Goal: Book appointment/travel/reservation

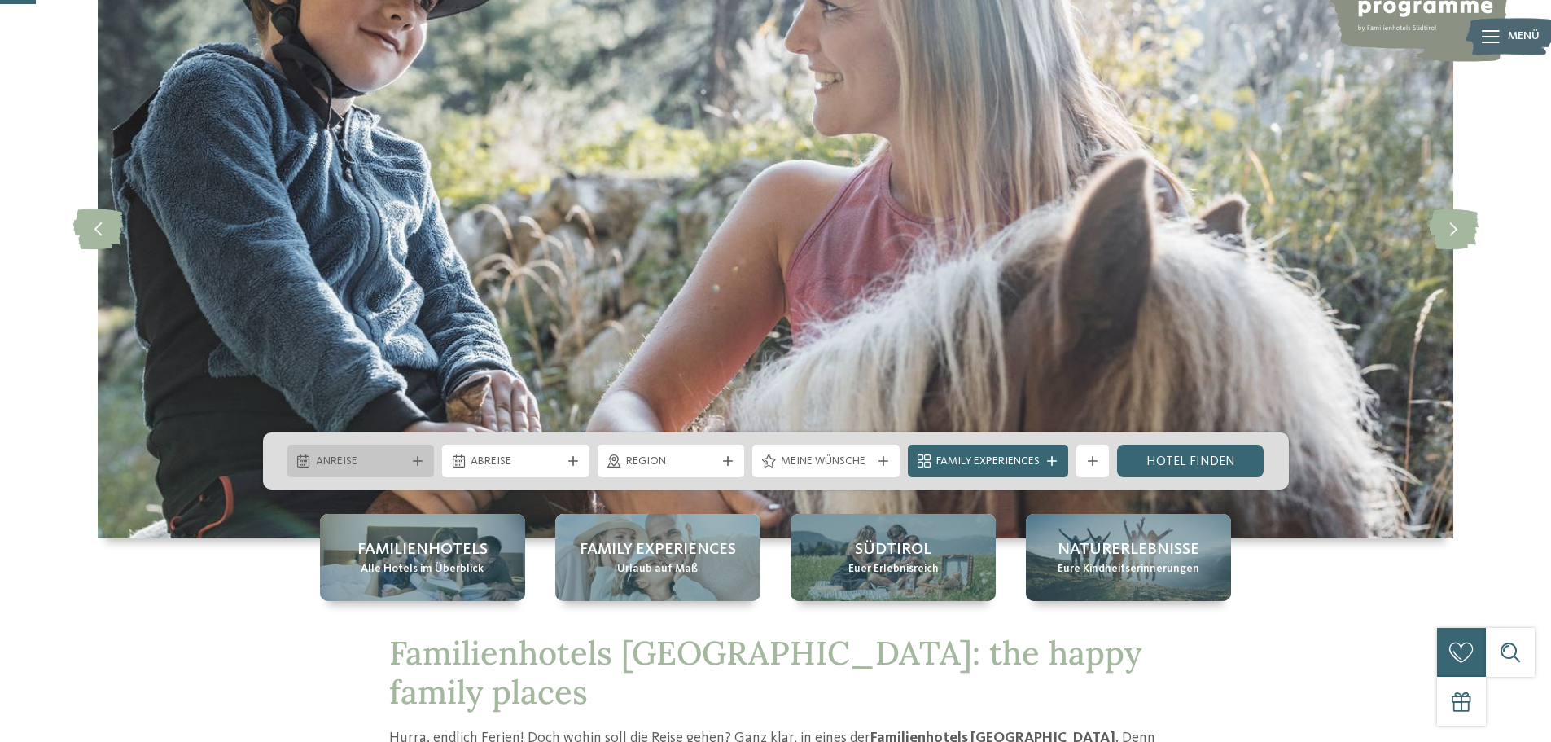
click at [387, 450] on div "Anreise" at bounding box center [360, 461] width 147 height 33
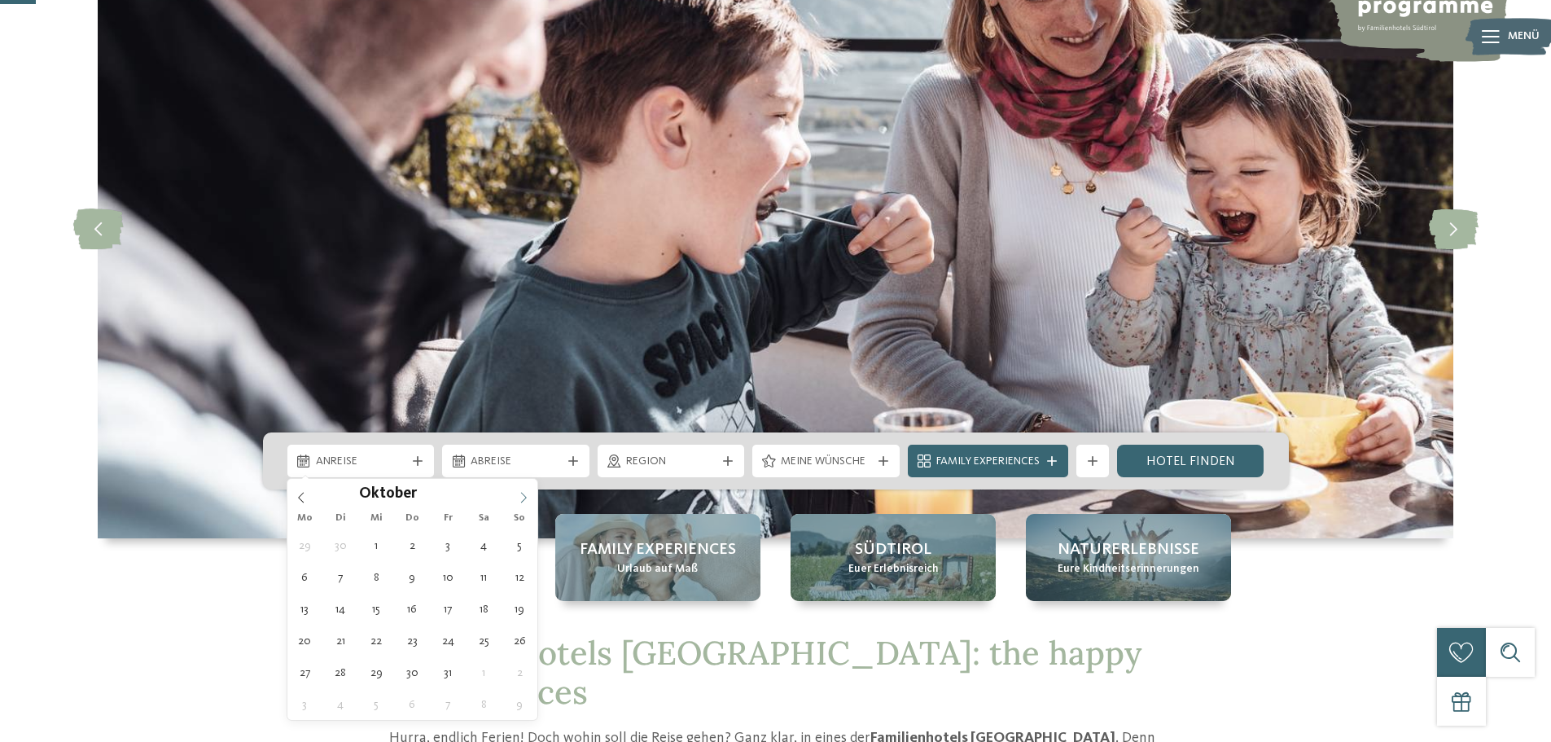
click at [522, 494] on icon at bounding box center [523, 497] width 11 height 11
type input "****"
click at [521, 495] on icon at bounding box center [523, 497] width 11 height 11
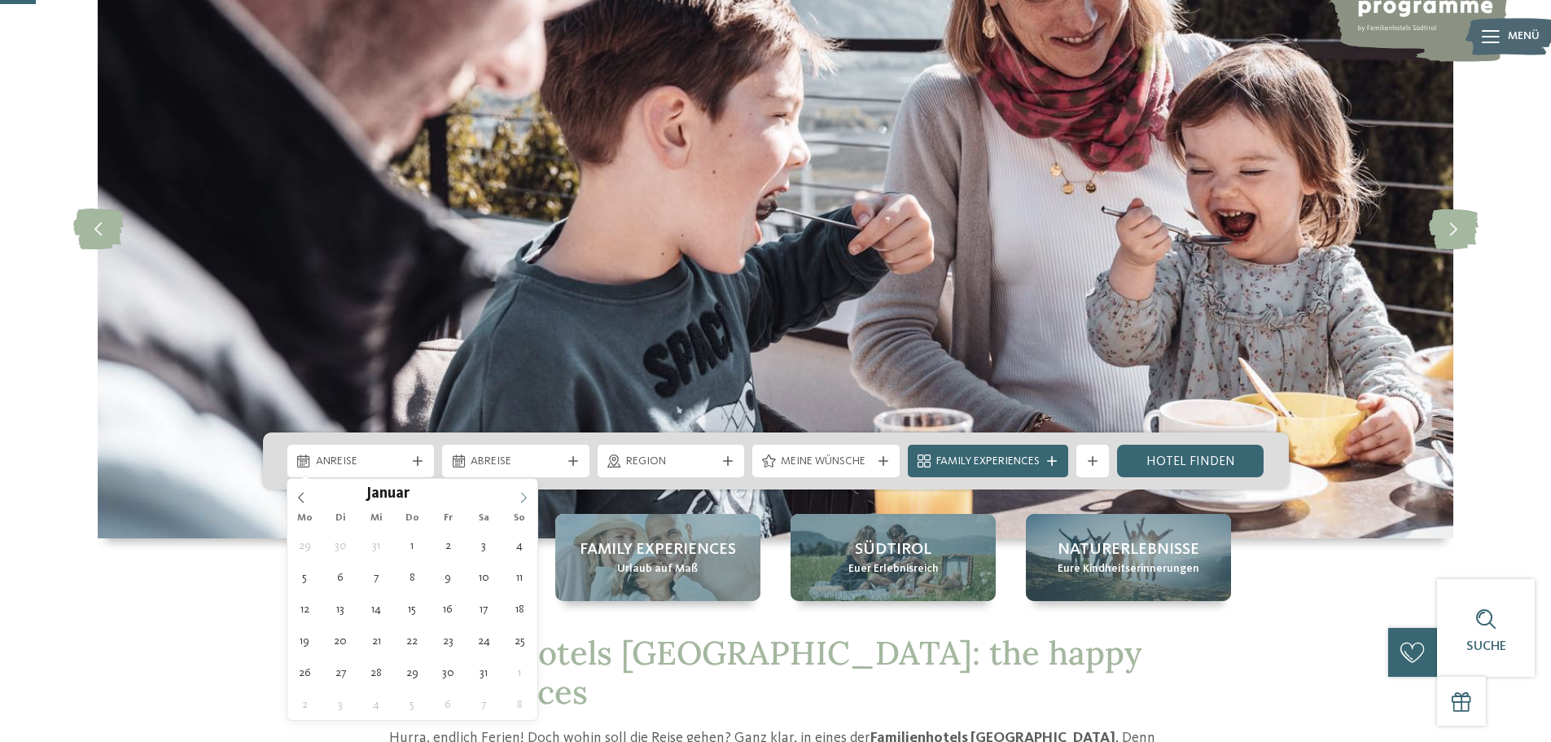
click at [521, 495] on icon at bounding box center [523, 497] width 11 height 11
click at [521, 498] on icon at bounding box center [523, 497] width 11 height 11
type div "28.03.2026"
type input "****"
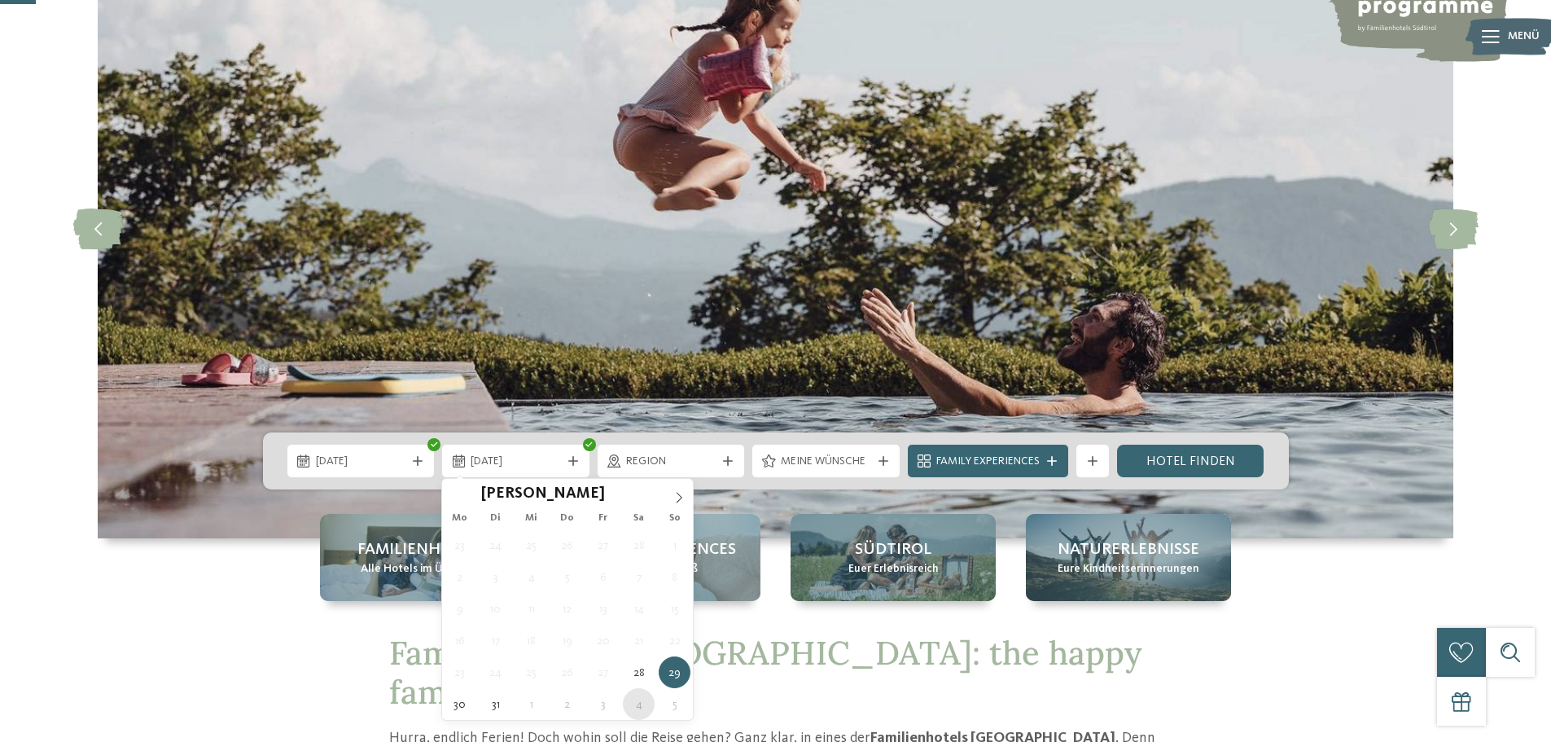
type div "04.04.2026"
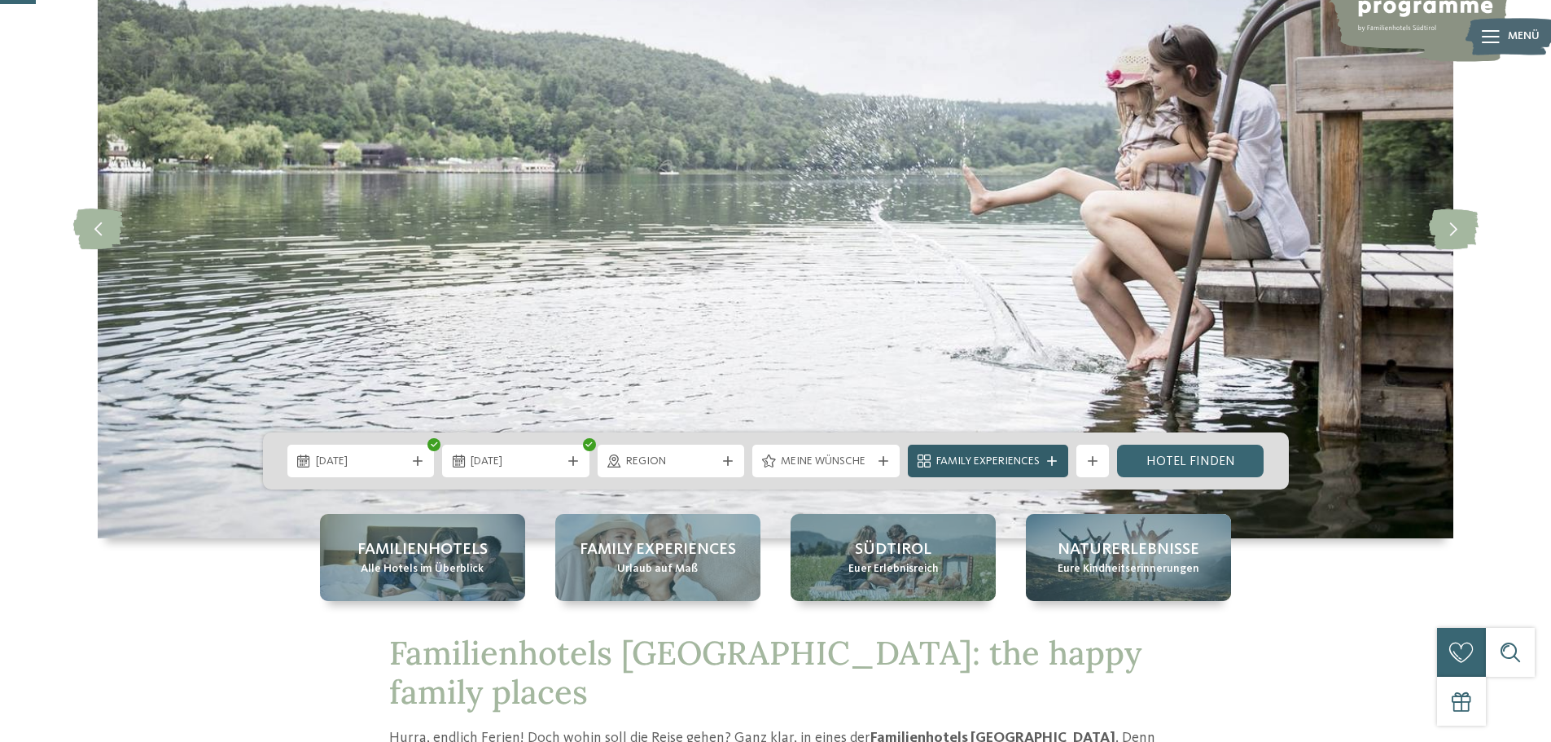
click at [1046, 459] on div at bounding box center [1052, 461] width 16 height 10
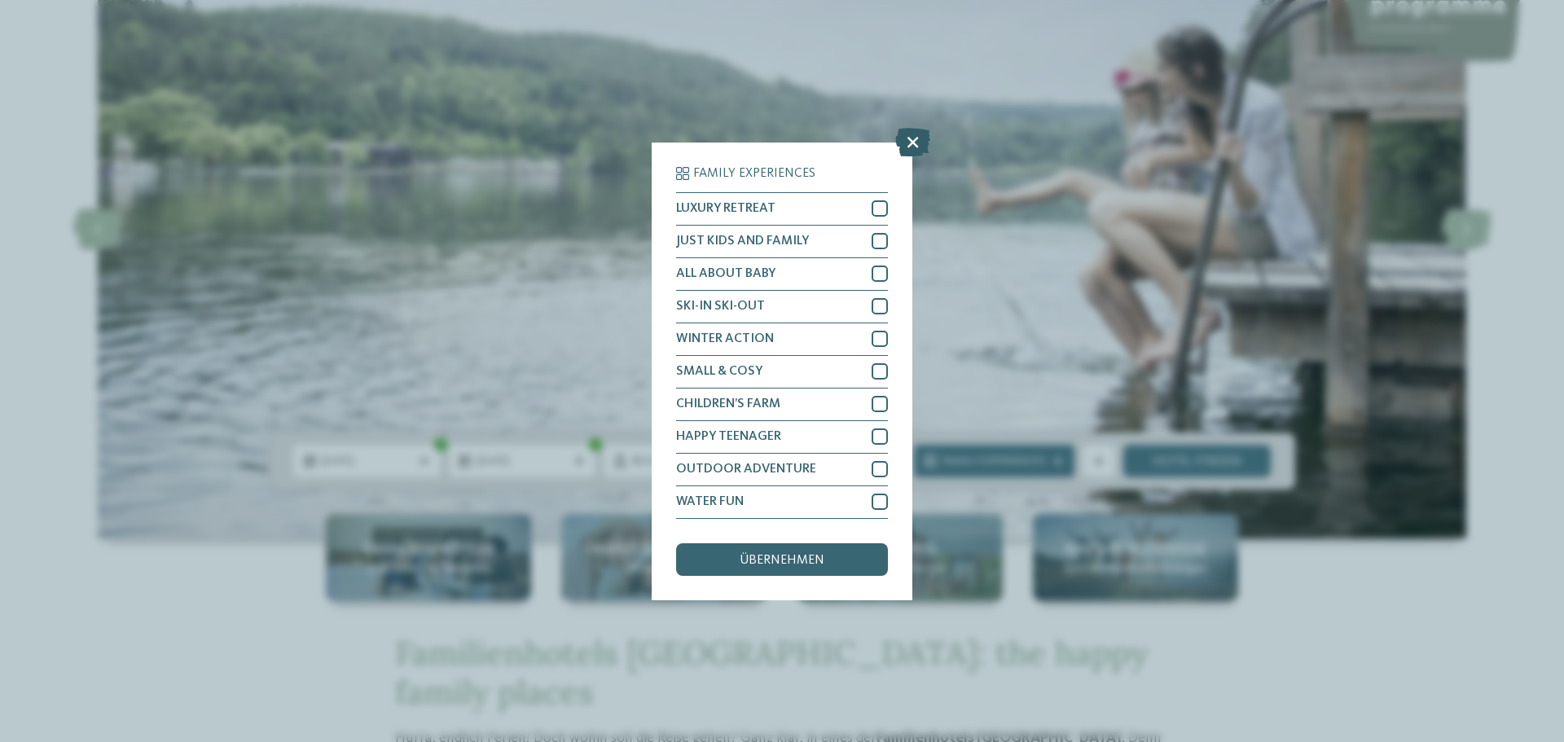
click at [915, 144] on icon at bounding box center [912, 141] width 35 height 29
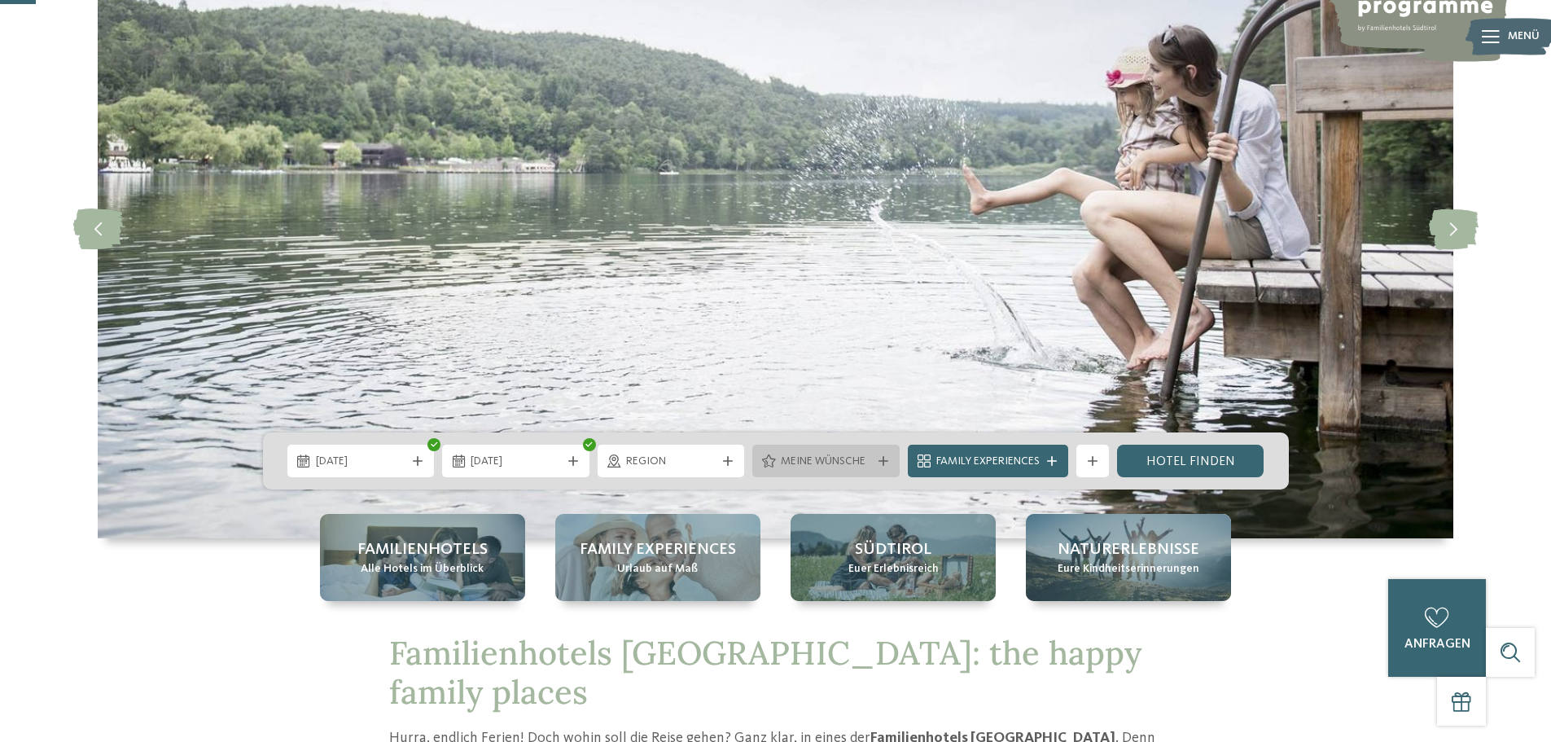
click at [810, 460] on span "Meine Wünsche" at bounding box center [826, 462] width 90 height 16
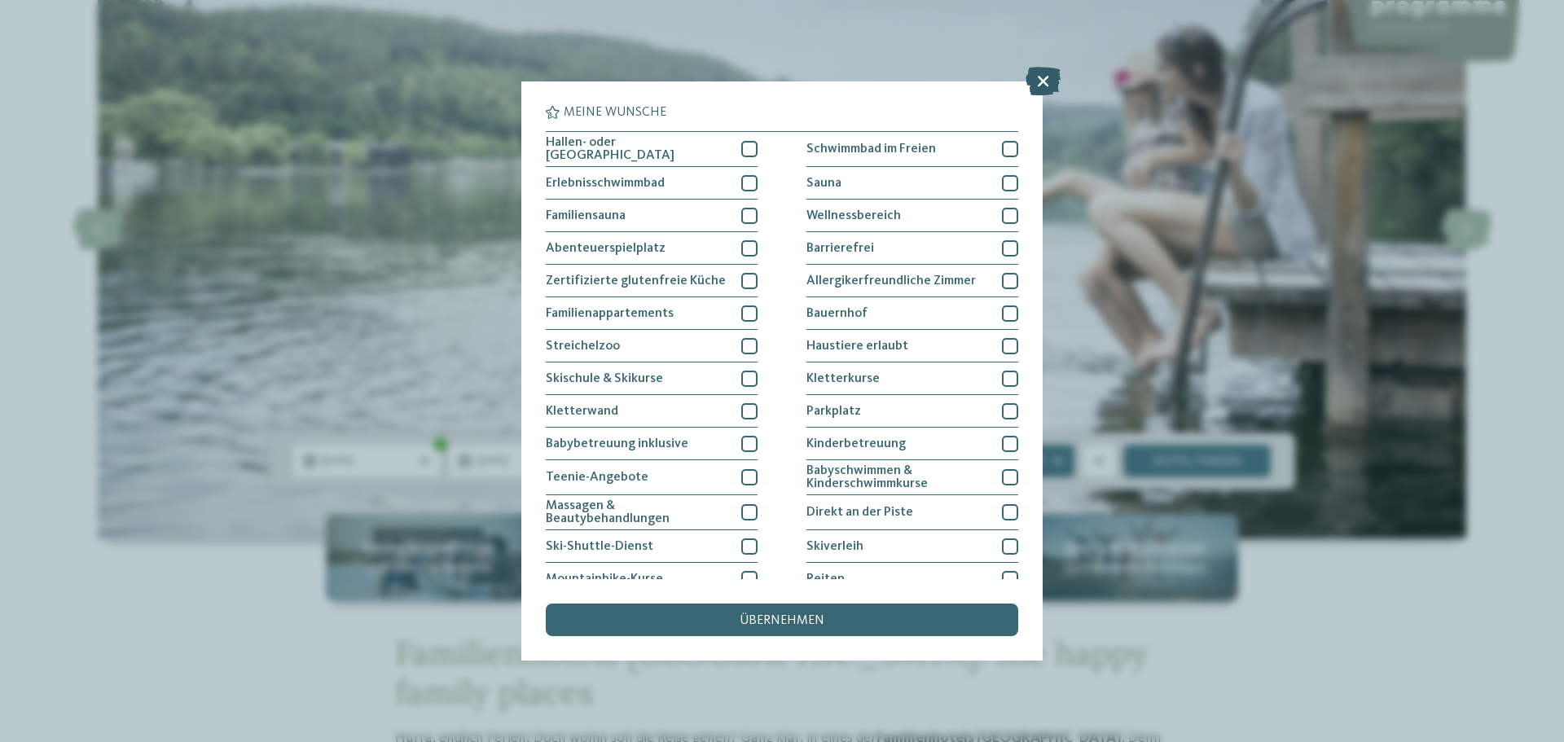
click at [1033, 81] on icon at bounding box center [1042, 81] width 35 height 29
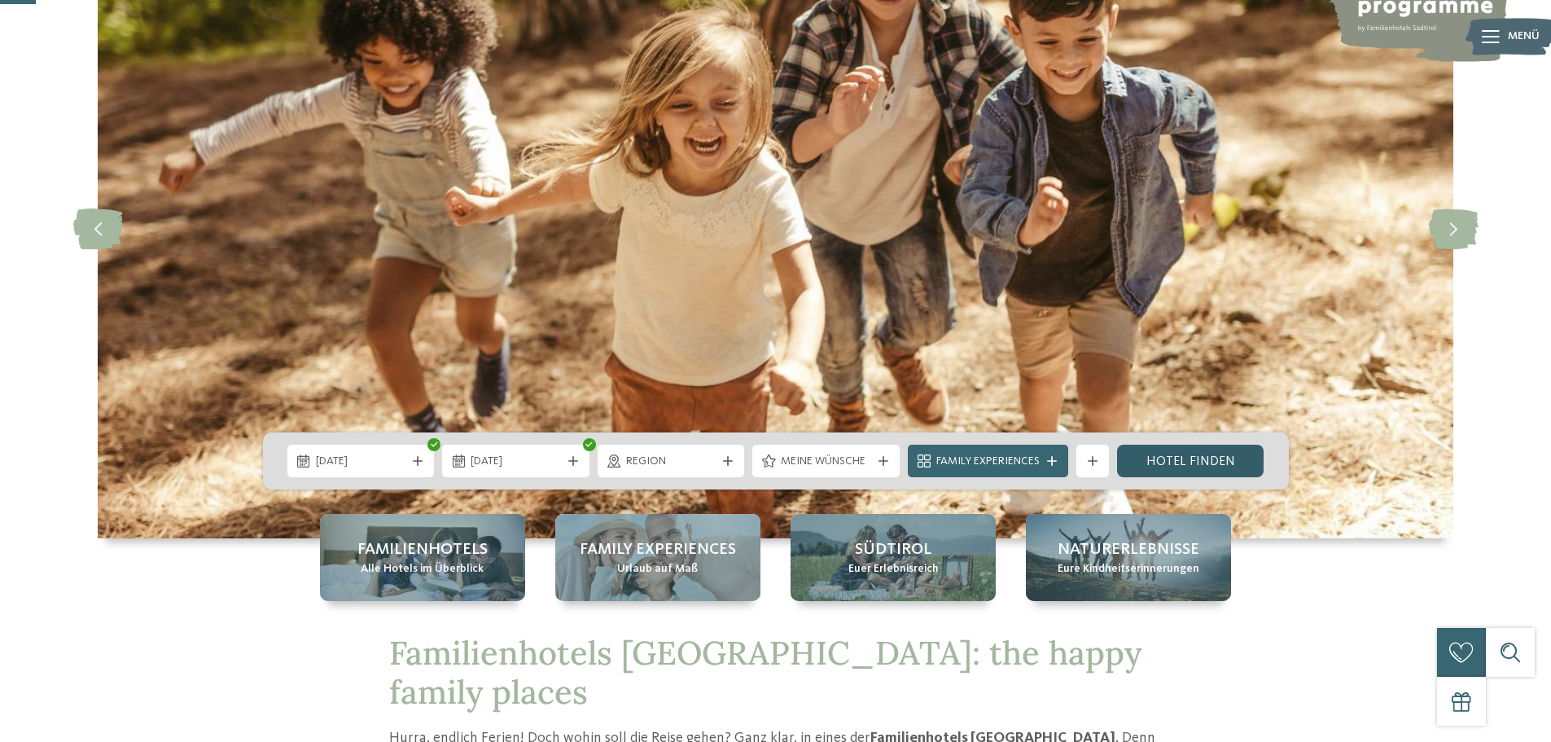
click at [1200, 463] on link "Hotel finden" at bounding box center [1190, 461] width 147 height 33
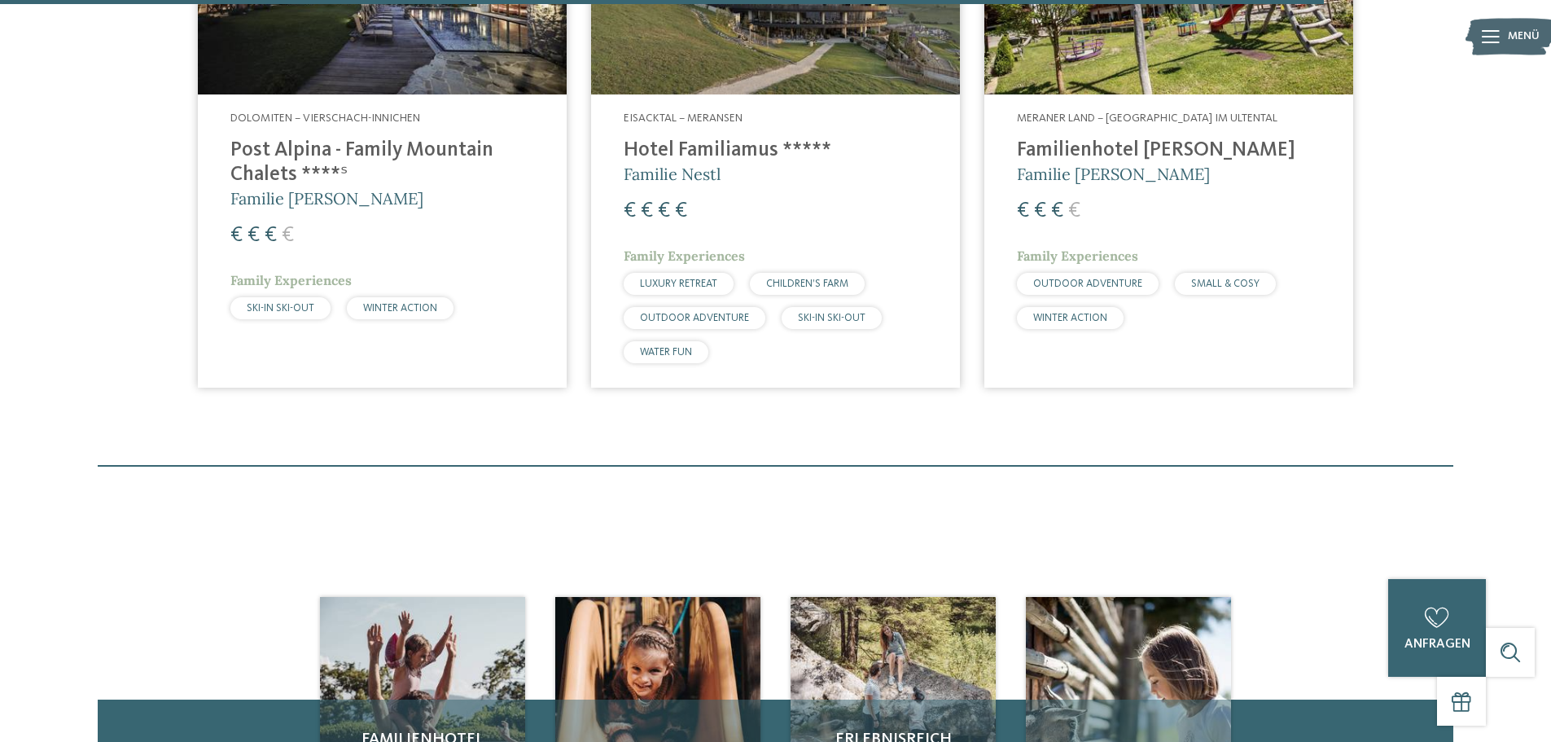
scroll to position [2769, 0]
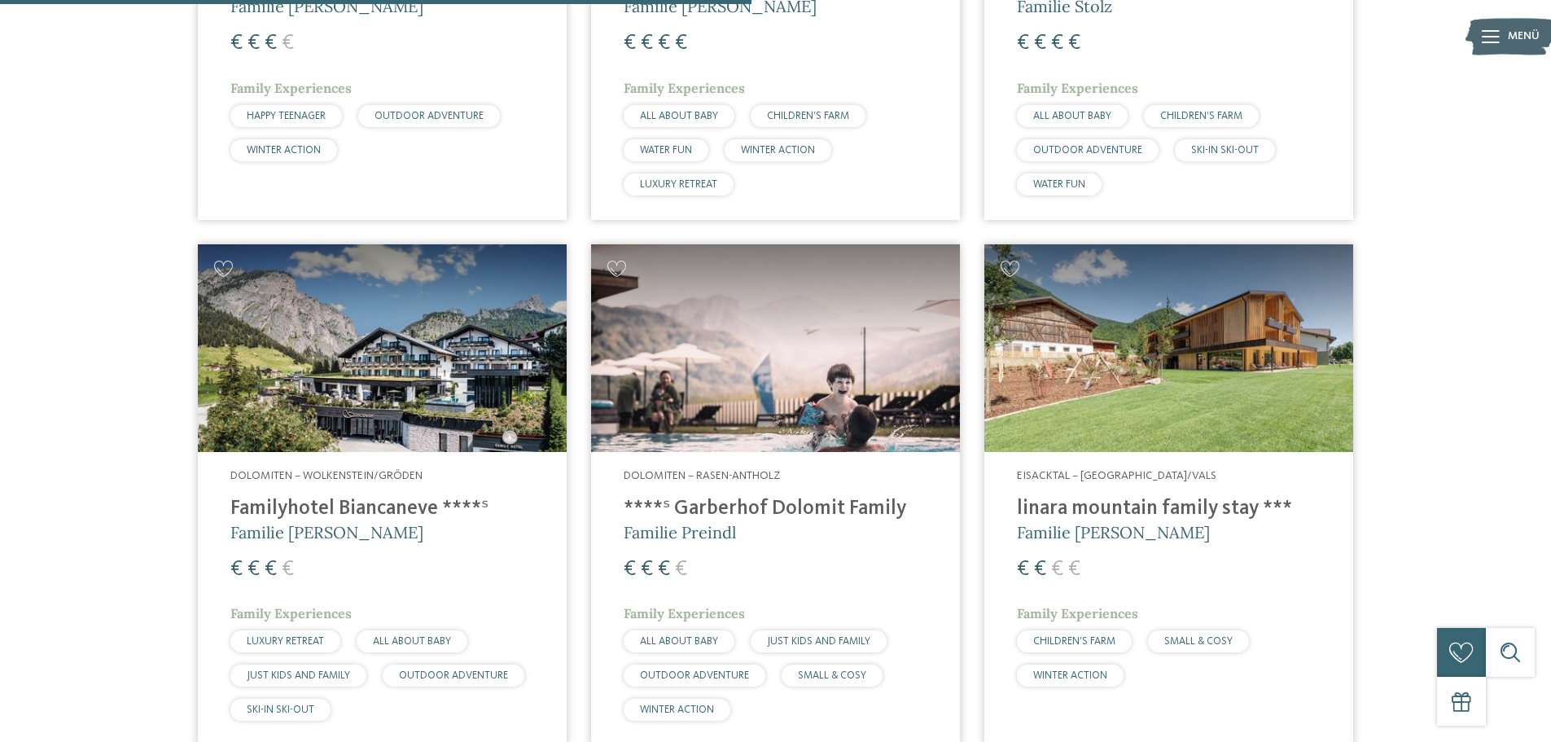
scroll to position [1140, 0]
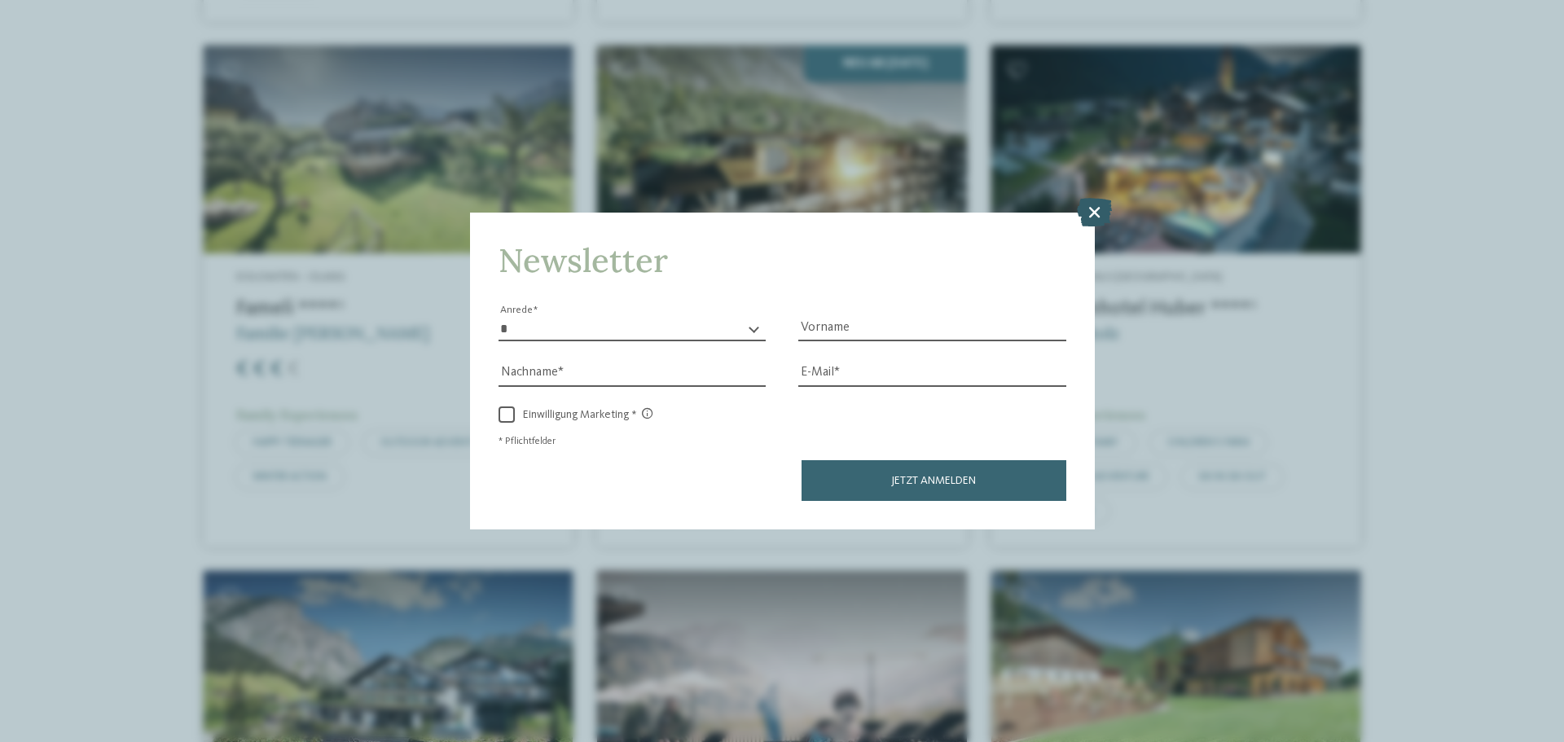
click at [1095, 209] on icon at bounding box center [1094, 212] width 35 height 29
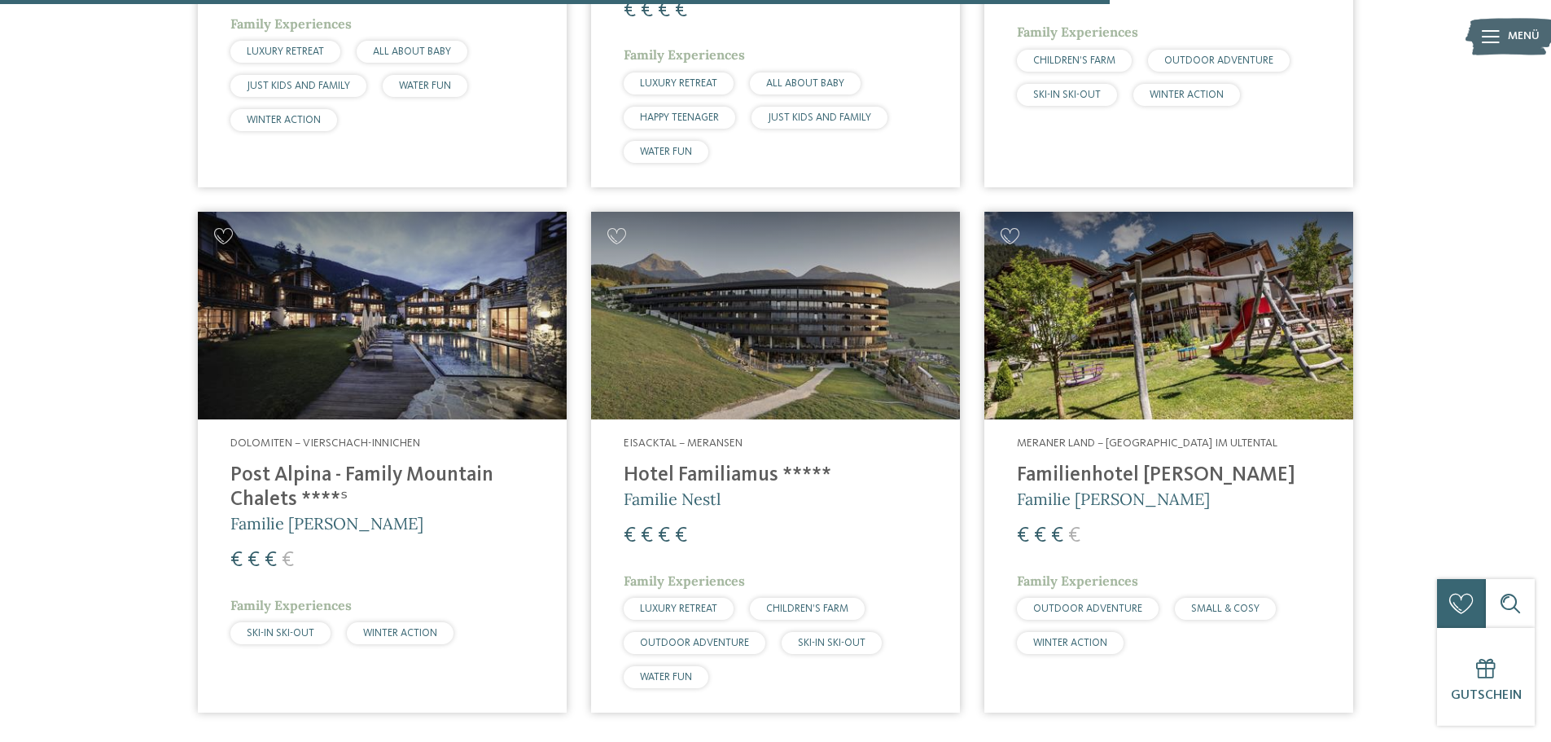
scroll to position [2688, 0]
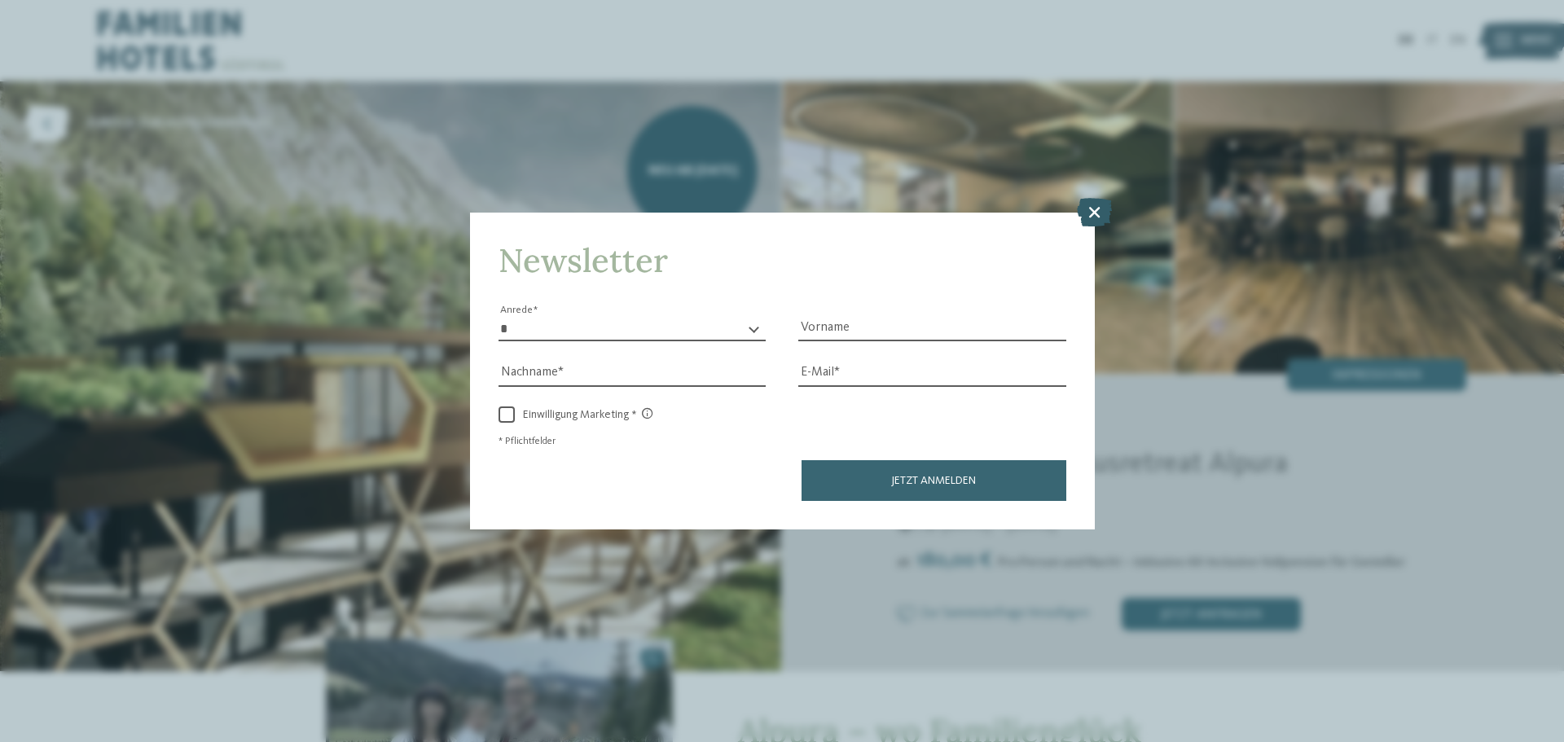
click at [1095, 213] on icon at bounding box center [1094, 212] width 35 height 29
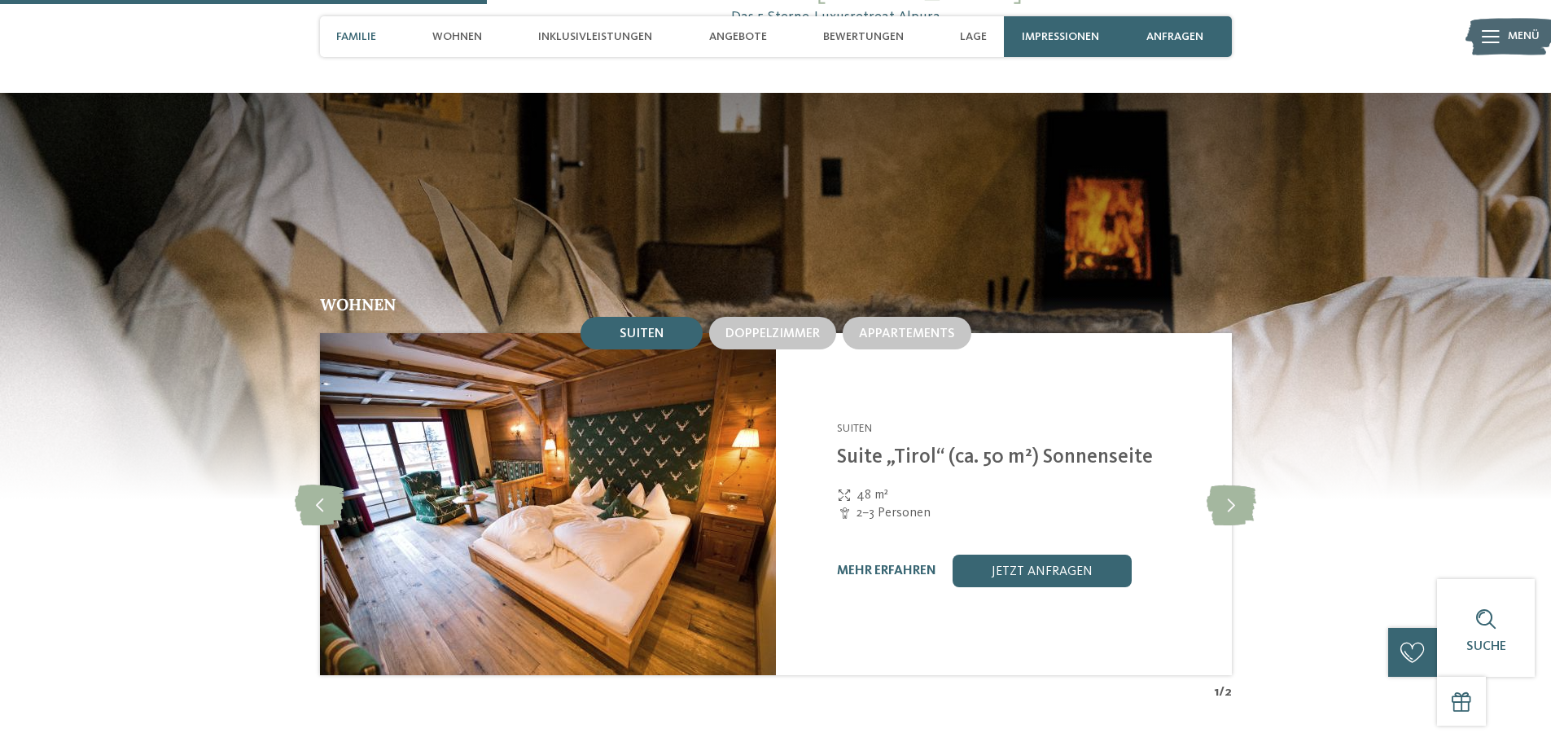
scroll to position [2036, 0]
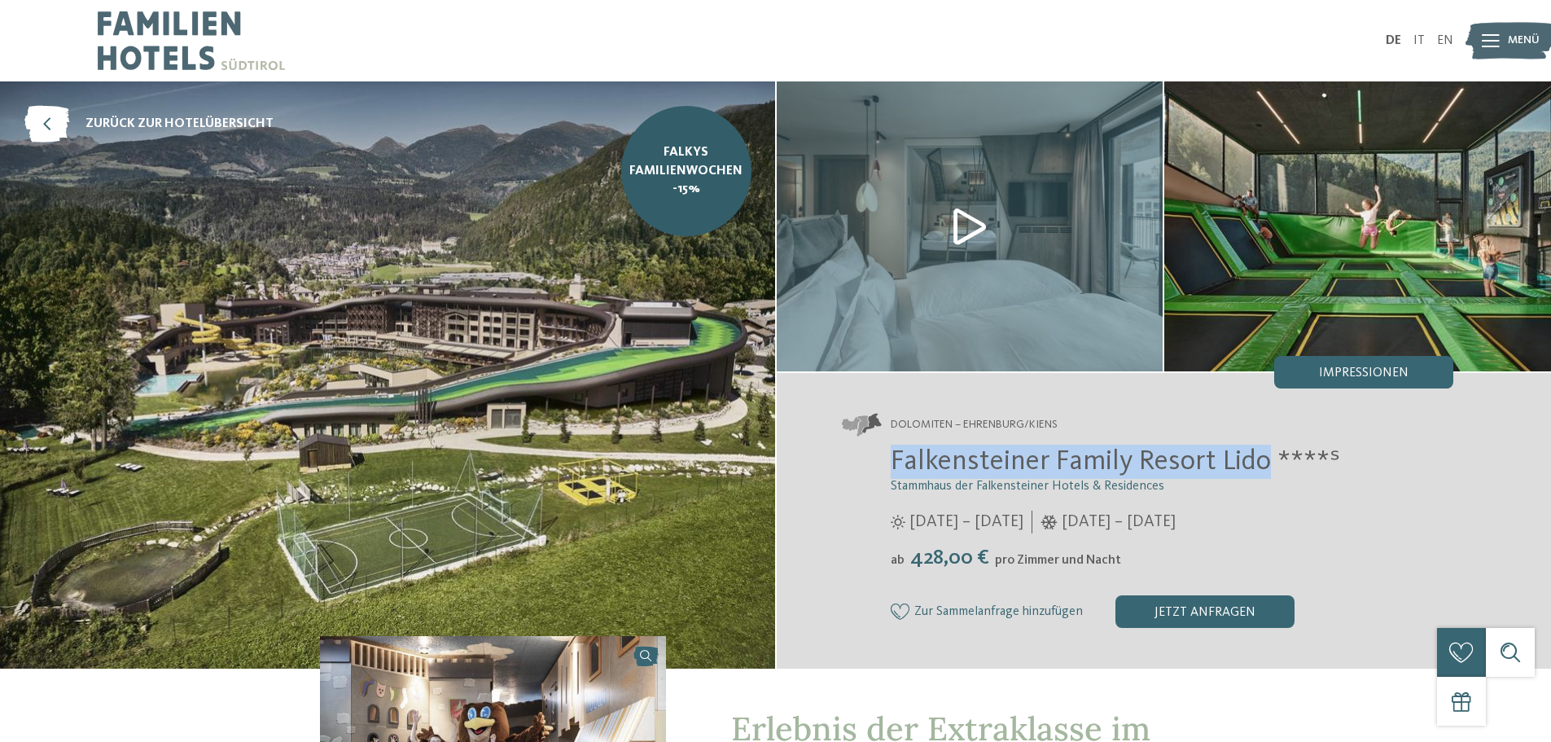
click at [1265, 470] on div "Falkensteiner Family Resort Lido ****ˢ Stammhaus der Falkensteiner Hotels & Res…" at bounding box center [1148, 536] width 612 height 183
